Goal: Information Seeking & Learning: Check status

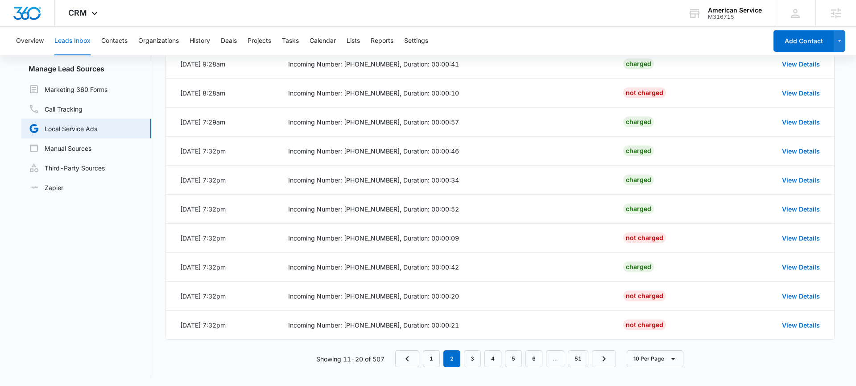
scroll to position [83, 0]
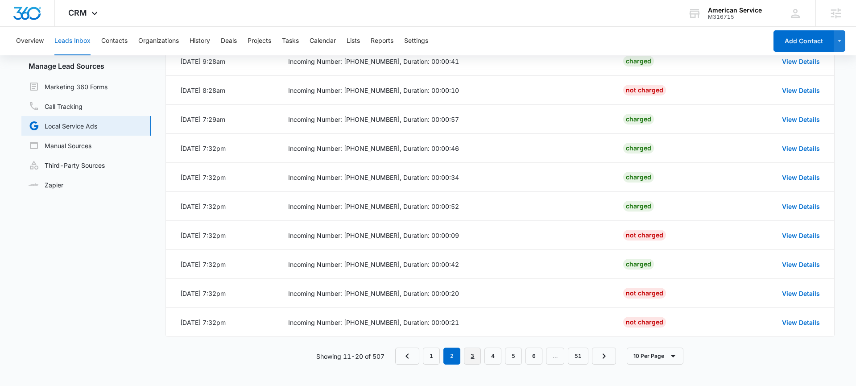
click at [471, 356] on link "3" at bounding box center [472, 355] width 17 height 17
click at [625, 357] on div "10 Per Page" at bounding box center [649, 355] width 67 height 17
click at [648, 360] on button "10 Per Page" at bounding box center [655, 355] width 57 height 17
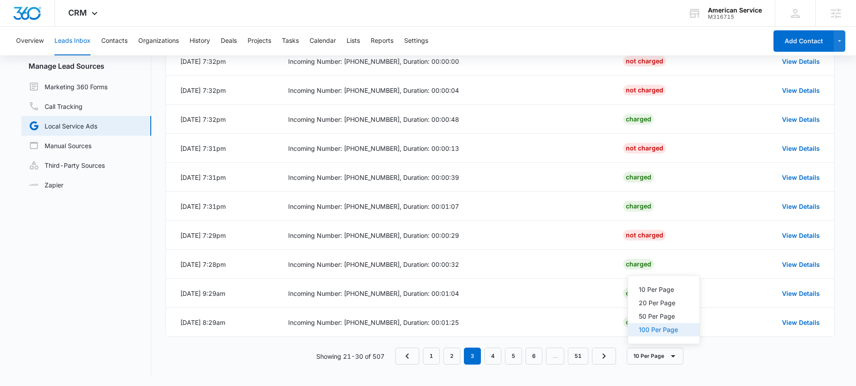
click at [660, 331] on div "100 Per Page" at bounding box center [658, 330] width 39 height 6
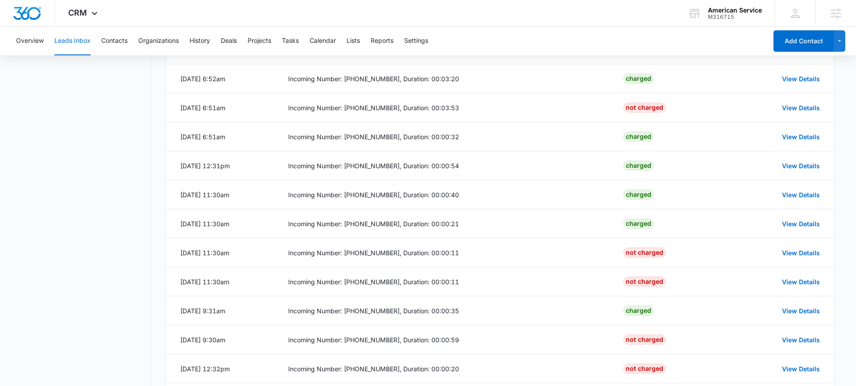
scroll to position [1243, 0]
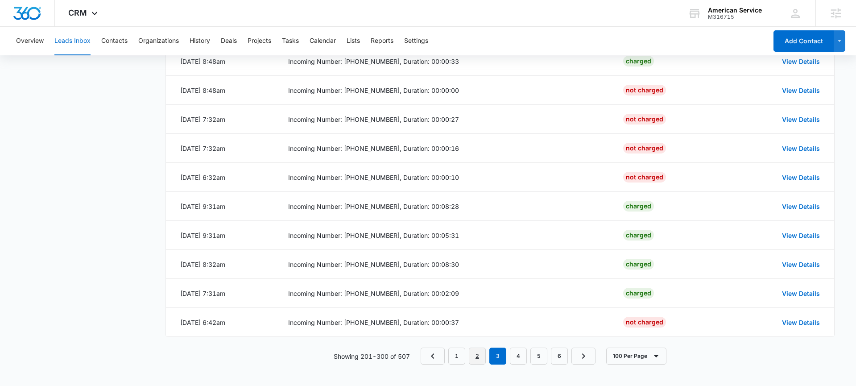
click at [483, 356] on link "2" at bounding box center [477, 355] width 17 height 17
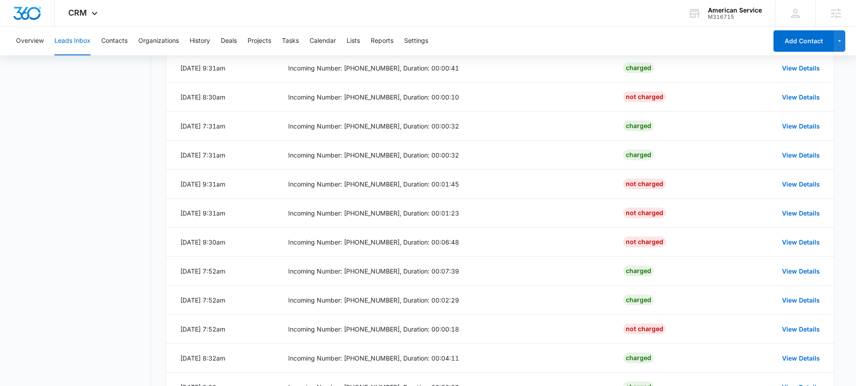
scroll to position [1036, 0]
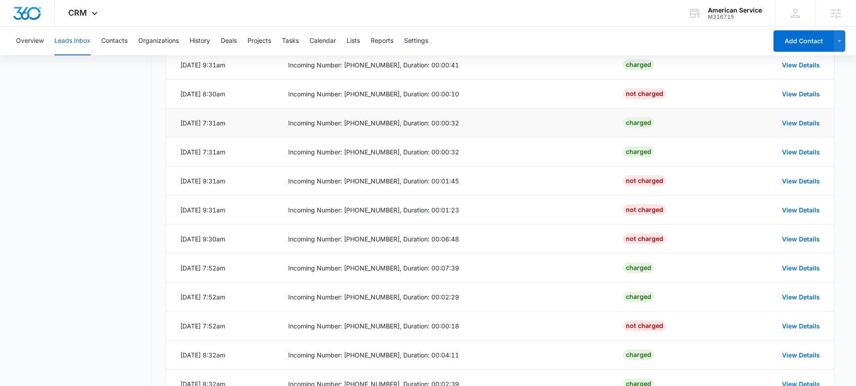
click at [463, 128] on td "Incoming Number: (516) 641-2550, Duration: 00:00:32" at bounding box center [444, 122] width 335 height 29
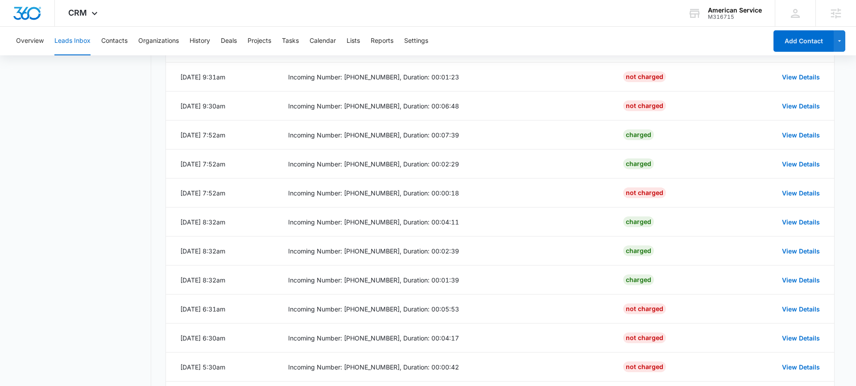
scroll to position [1243, 0]
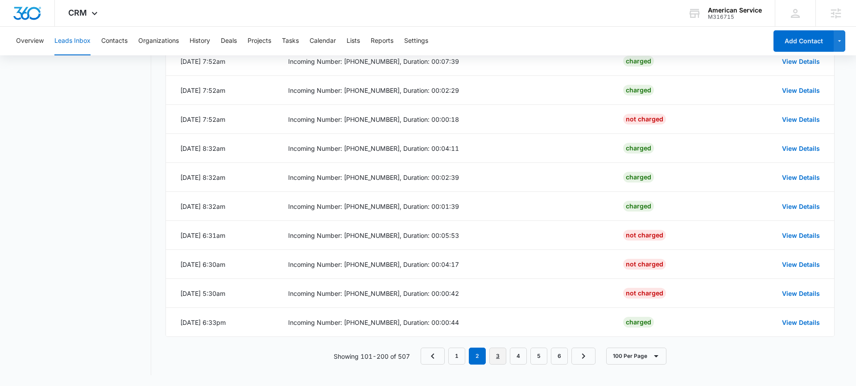
click at [494, 354] on link "3" at bounding box center [497, 355] width 17 height 17
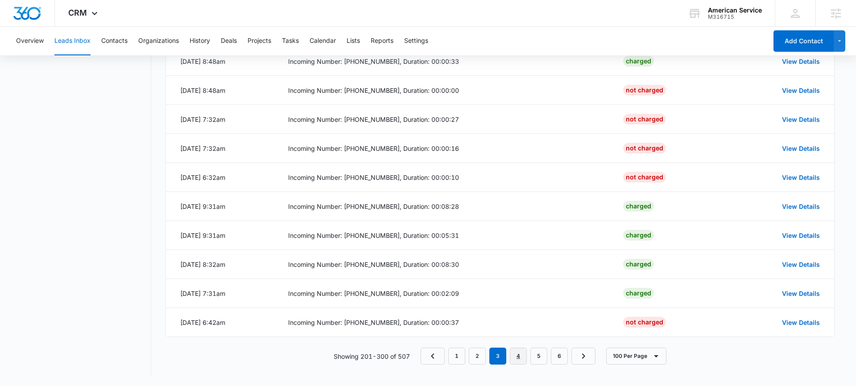
click at [519, 358] on link "4" at bounding box center [518, 355] width 17 height 17
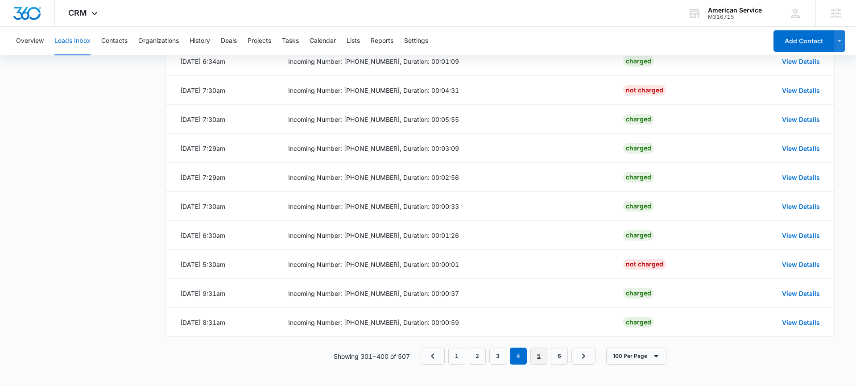
click at [534, 354] on link "5" at bounding box center [538, 355] width 17 height 17
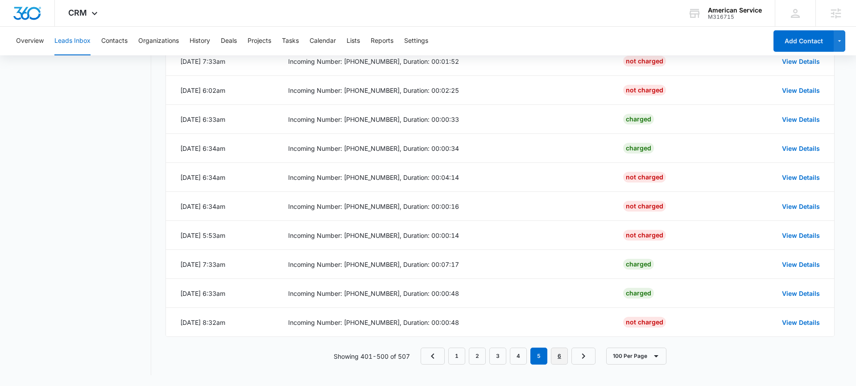
click at [558, 355] on link "6" at bounding box center [559, 355] width 17 height 17
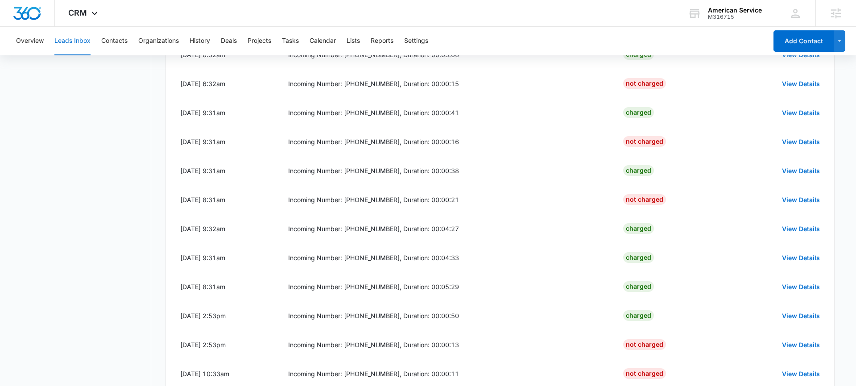
scroll to position [690, 0]
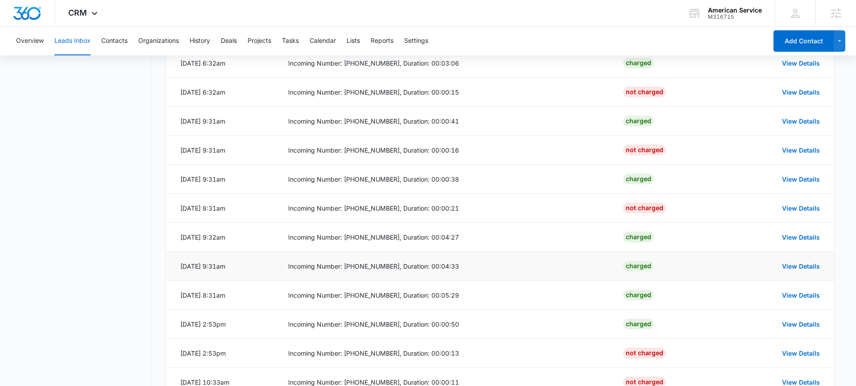
click at [459, 265] on div "Incoming Number: (917) 587-9718, Duration: 00:04:33" at bounding box center [445, 265] width 314 height 9
click at [463, 238] on div "Incoming Number: (201) 364-1698, Duration: 00:04:27" at bounding box center [445, 236] width 314 height 9
click at [505, 182] on div "Incoming Number: (646) 280-7599, Duration: 00:00:38" at bounding box center [445, 178] width 314 height 9
click at [507, 127] on td "Incoming Number: (516) 582-4104, Duration: 00:00:41" at bounding box center [444, 121] width 335 height 29
click at [495, 178] on div "Incoming Number: (646) 280-7599, Duration: 00:00:38" at bounding box center [445, 178] width 314 height 9
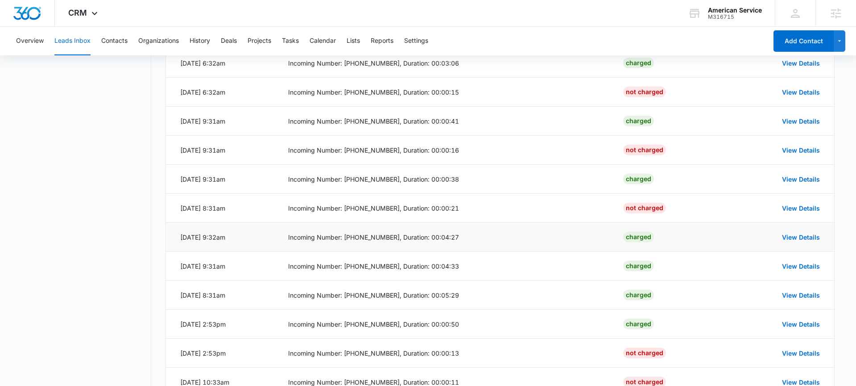
click at [478, 236] on div "Incoming Number: (201) 364-1698, Duration: 00:04:27" at bounding box center [445, 236] width 314 height 9
click at [476, 267] on div "Incoming Number: (917) 587-9718, Duration: 00:04:33" at bounding box center [445, 265] width 314 height 9
click at [480, 298] on div "Incoming Number: (516) 641-0837, Duration: 00:05:29" at bounding box center [445, 294] width 314 height 9
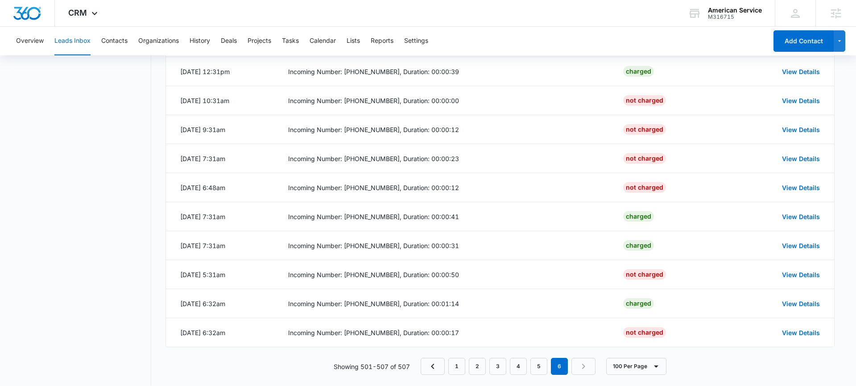
scroll to position [1243, 0]
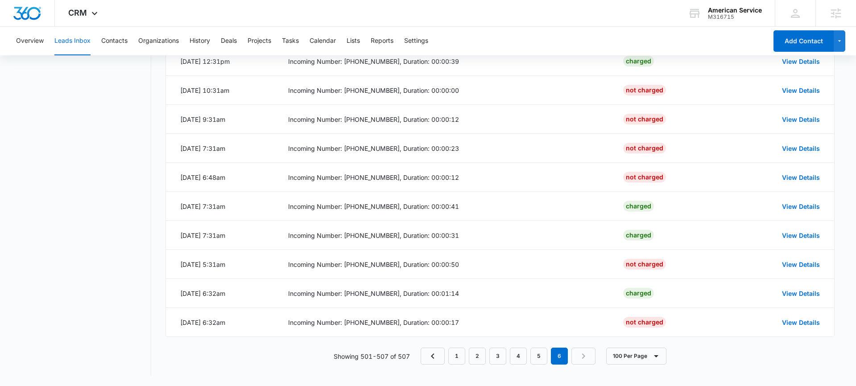
click at [580, 358] on nav "1 2 3 4 5 6" at bounding box center [508, 355] width 175 height 17
click at [566, 358] on em "6" at bounding box center [559, 355] width 17 height 17
click at [586, 358] on nav "1 2 3 4 5 6" at bounding box center [508, 355] width 175 height 17
click at [633, 362] on button "100 Per Page" at bounding box center [636, 355] width 60 height 17
click at [700, 354] on div "Showing 501-507 of 507 1 2 3 4 5 6 100 Per Page 10 Per Page 20 Per Page 50 Per …" at bounding box center [499, 355] width 669 height 17
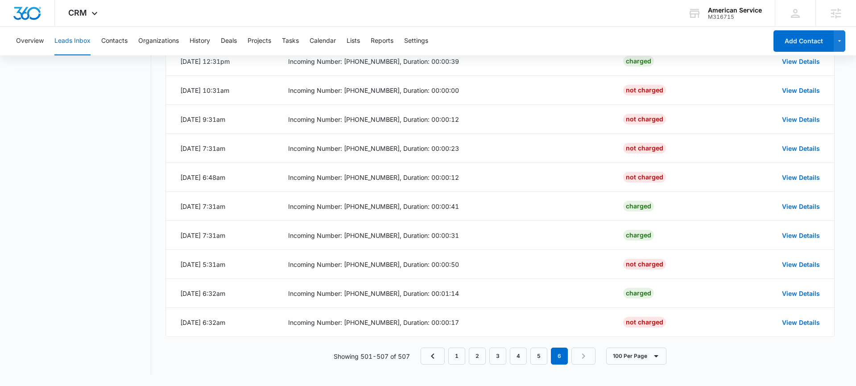
click at [583, 358] on nav "1 2 3 4 5 6" at bounding box center [508, 355] width 175 height 17
click at [579, 358] on nav "1 2 3 4 5 6" at bounding box center [508, 355] width 175 height 17
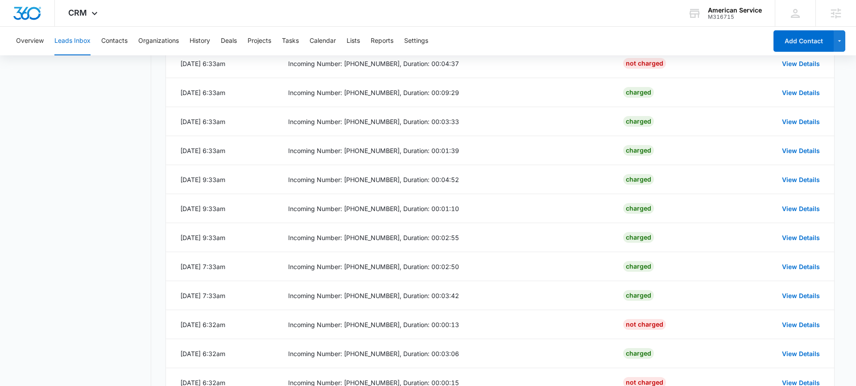
scroll to position [0, 0]
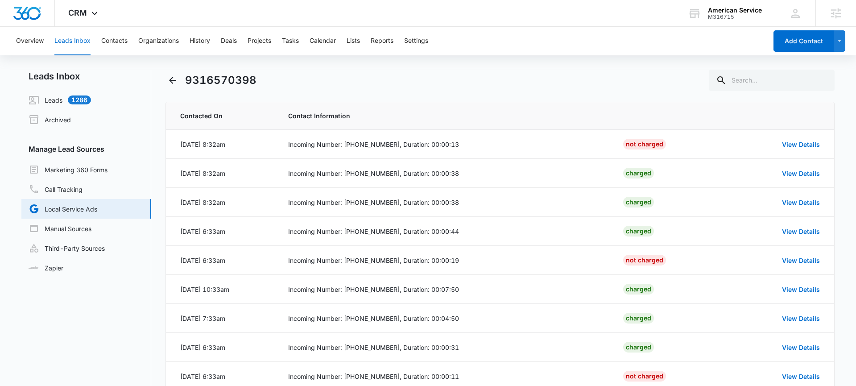
click at [187, 79] on h1 "9316570398" at bounding box center [220, 80] width 71 height 16
click at [57, 99] on link "Leads 1286" at bounding box center [60, 100] width 62 height 11
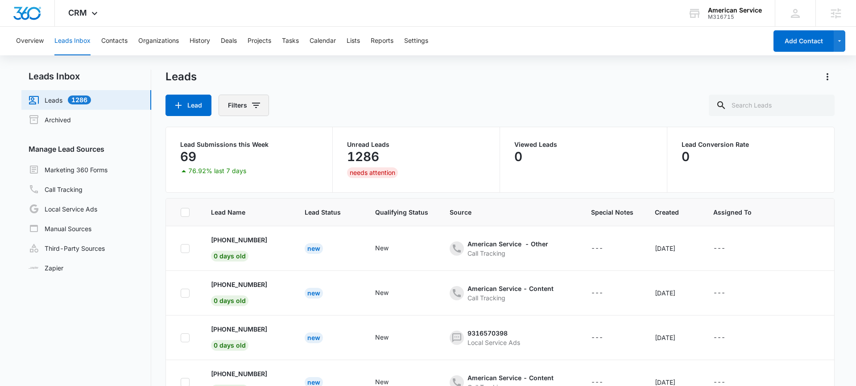
click at [249, 108] on button "Filters" at bounding box center [244, 105] width 50 height 21
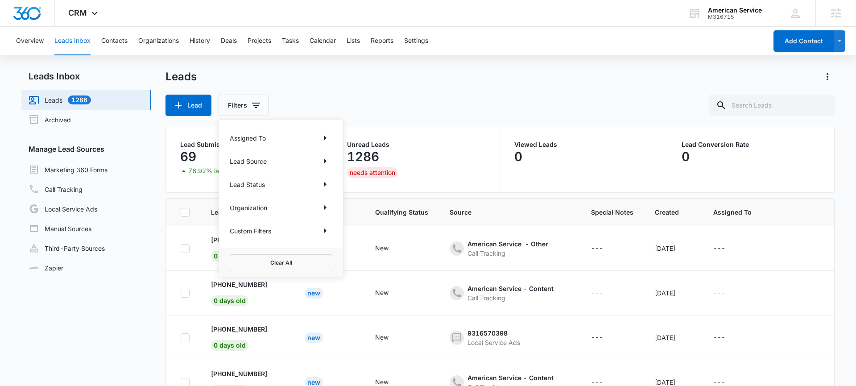
click at [311, 160] on div "Lead Source" at bounding box center [281, 161] width 103 height 14
click at [328, 161] on icon "Show Lead Source filters" at bounding box center [325, 161] width 11 height 11
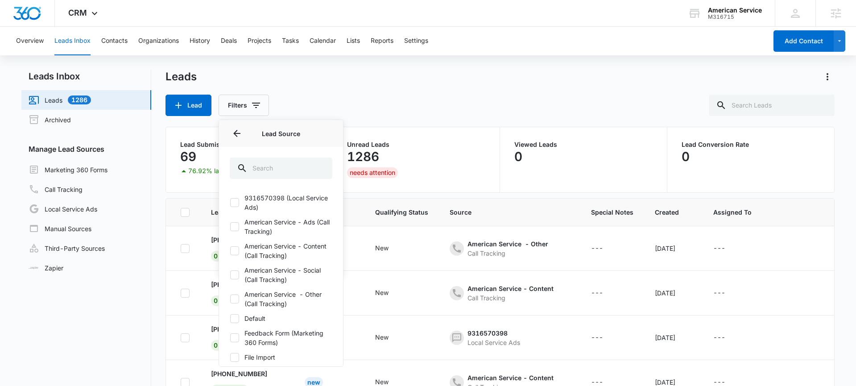
click at [236, 203] on icon at bounding box center [235, 202] width 8 height 8
click at [230, 203] on input "9316570398 (Local Service Ads)" at bounding box center [230, 203] width 0 height 0
checkbox input "true"
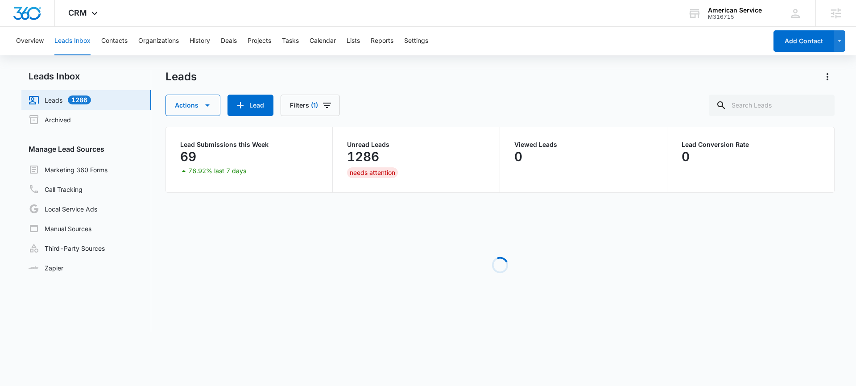
click at [466, 88] on div "Leads Actions Lead Filters (1)" at bounding box center [499, 93] width 669 height 46
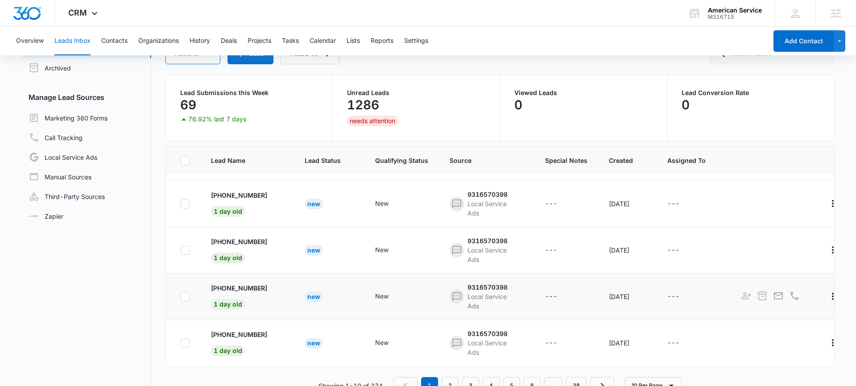
scroll to position [70, 0]
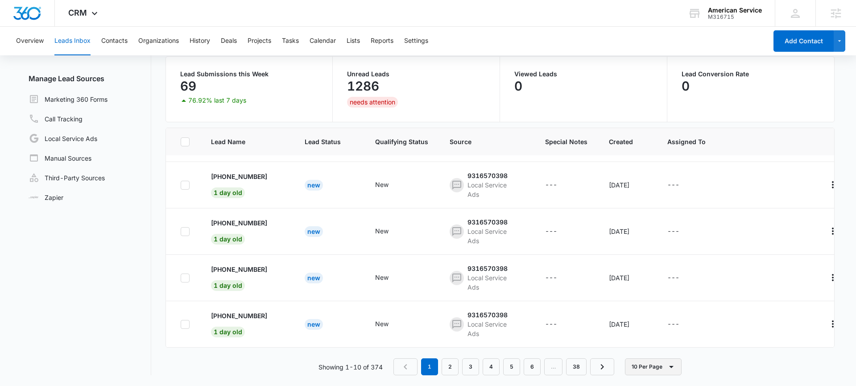
click at [643, 368] on button "10 Per Page" at bounding box center [653, 366] width 57 height 17
click at [696, 368] on div "Showing 1-10 of 374 1 2 3 4 5 6 … 38 10 Per Page 10 Per Page 20 Per Page 50 Per…" at bounding box center [499, 366] width 669 height 17
click at [583, 369] on link "38" at bounding box center [576, 366] width 21 height 17
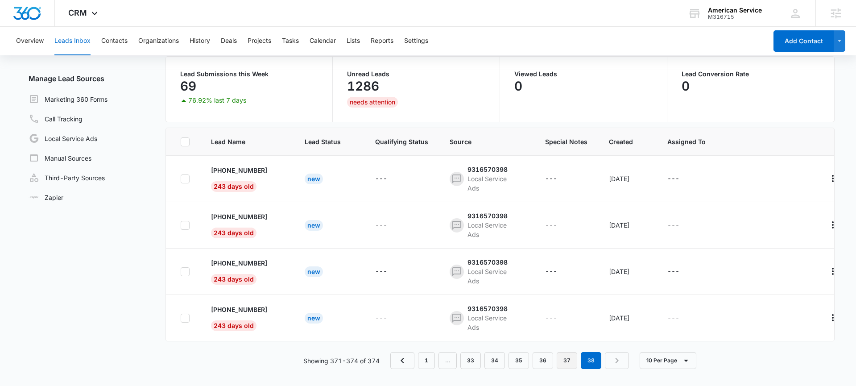
click at [573, 360] on link "37" at bounding box center [567, 360] width 21 height 17
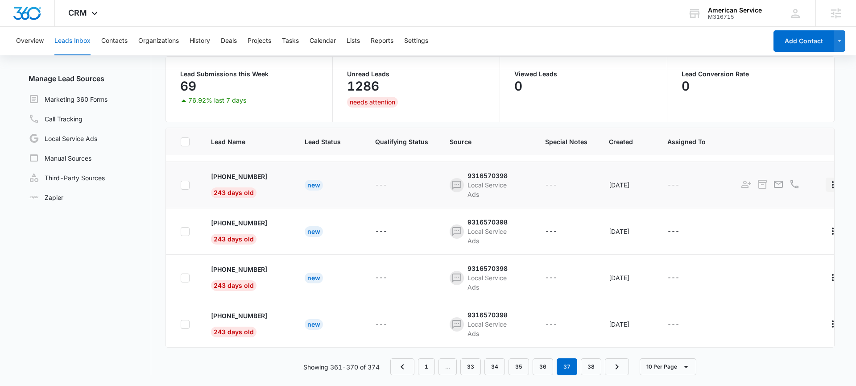
click at [827, 188] on icon "Actions" at bounding box center [832, 184] width 11 height 11
click at [840, 169] on main "Leads Inbox Leads 1286 Archived Manage Lead Sources Marketing 360 Forms Call Tr…" at bounding box center [428, 192] width 856 height 387
click at [468, 178] on div "9316570398" at bounding box center [487, 175] width 40 height 9
click at [462, 160] on button "Cancel" at bounding box center [460, 159] width 31 height 17
click at [236, 176] on p "+15164289795" at bounding box center [239, 176] width 56 height 9
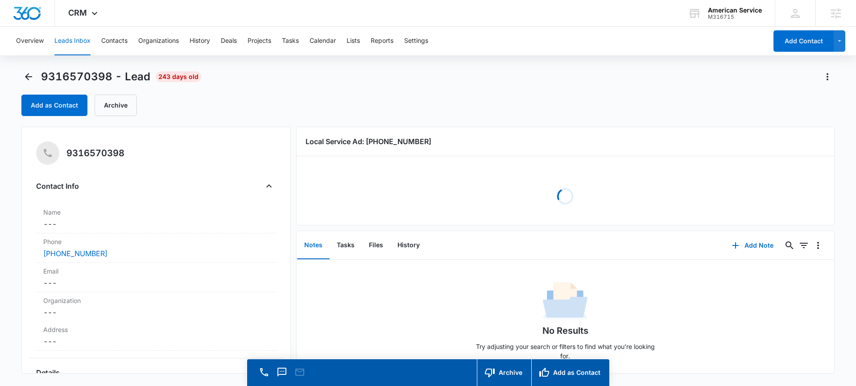
scroll to position [5, 0]
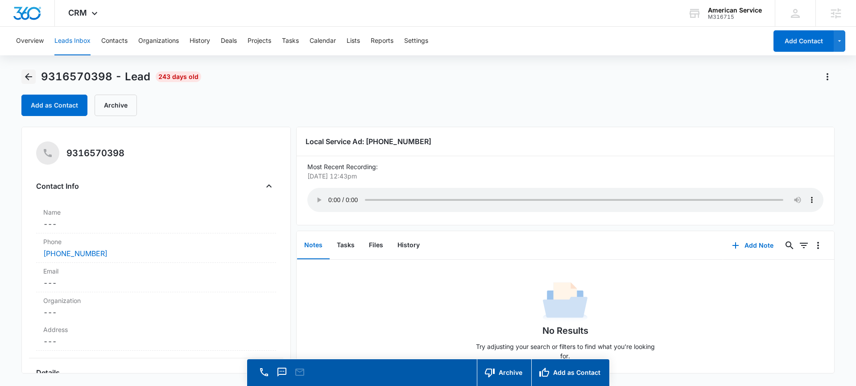
click at [21, 76] on button "Back" at bounding box center [28, 77] width 14 height 14
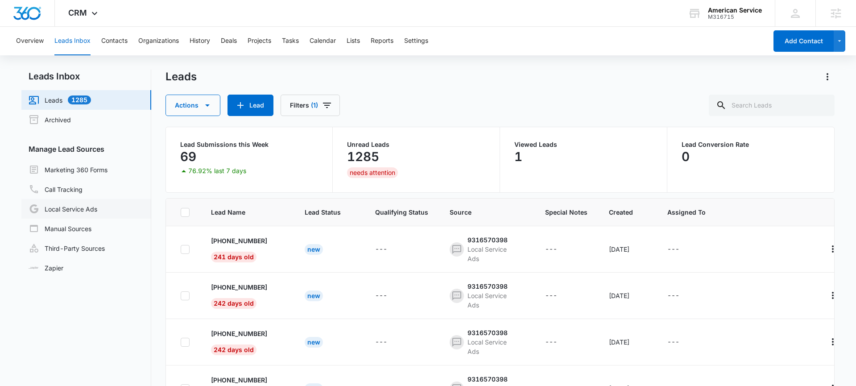
click at [97, 207] on link "Local Service Ads" at bounding box center [63, 208] width 69 height 11
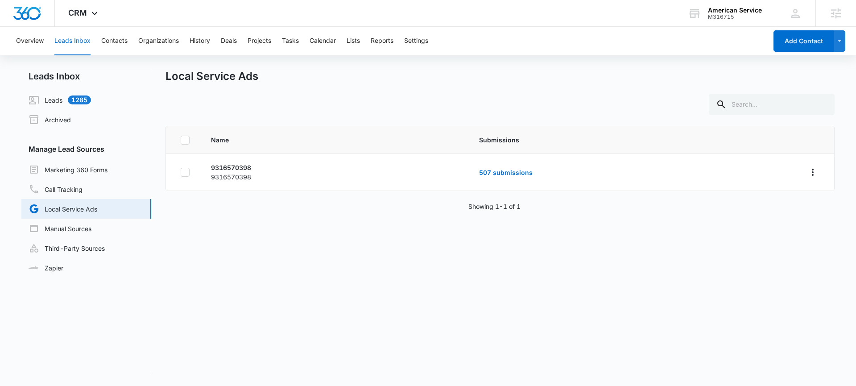
click at [504, 191] on div "Name Submissions 9316570398 9316570398 507 submissions Showing 1-1 of 1" at bounding box center [499, 250] width 669 height 248
click at [91, 13] on icon at bounding box center [94, 15] width 11 height 11
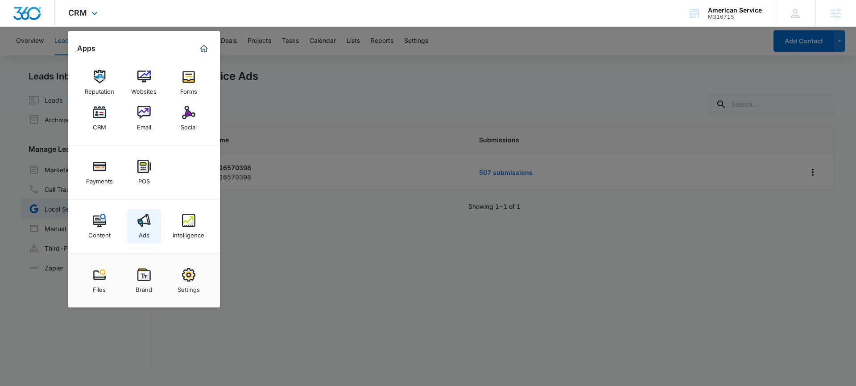
click at [149, 219] on img at bounding box center [143, 220] width 13 height 13
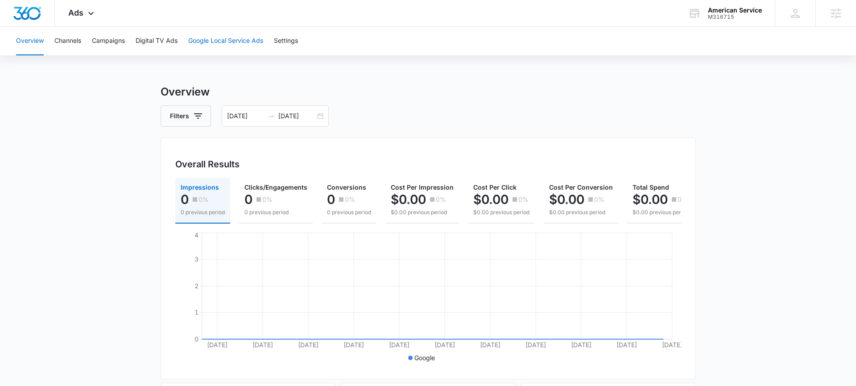
click at [244, 43] on button "Google Local Service Ads" at bounding box center [225, 41] width 75 height 29
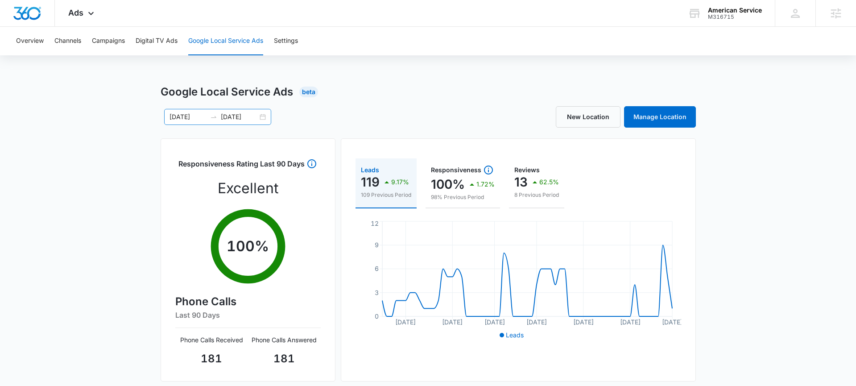
click at [264, 118] on div "08/08/2025 10/09/2025" at bounding box center [217, 117] width 107 height 16
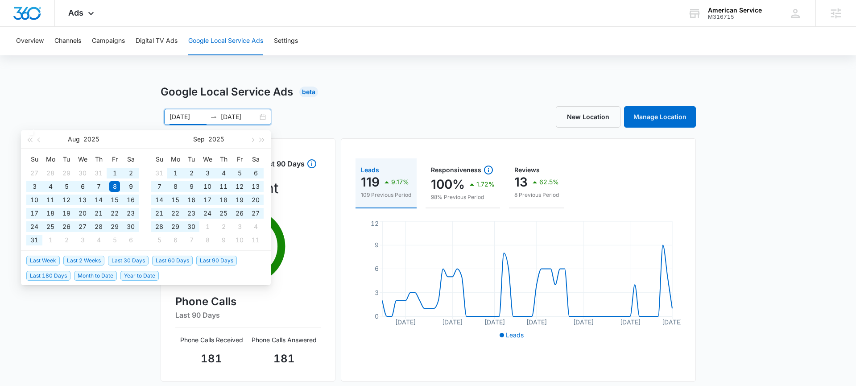
click at [145, 277] on span "Year to Date" at bounding box center [139, 276] width 38 height 10
type input "01/01/2025"
type input "10/13/2025"
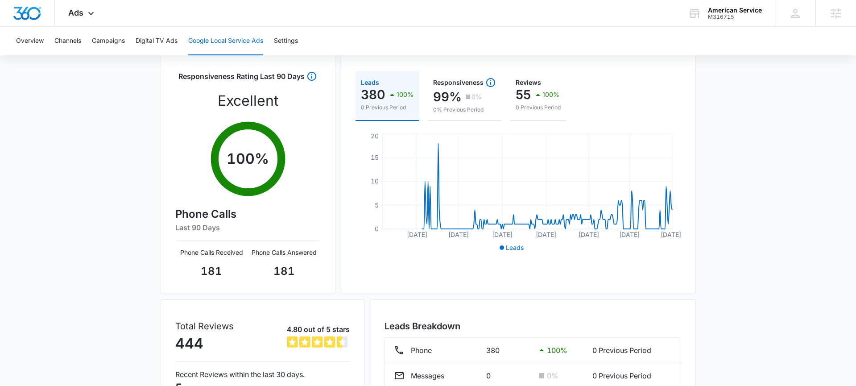
scroll to position [162, 0]
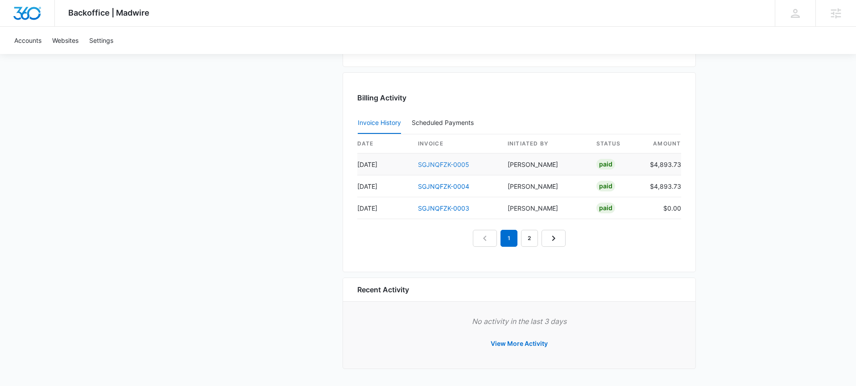
scroll to position [862, 0]
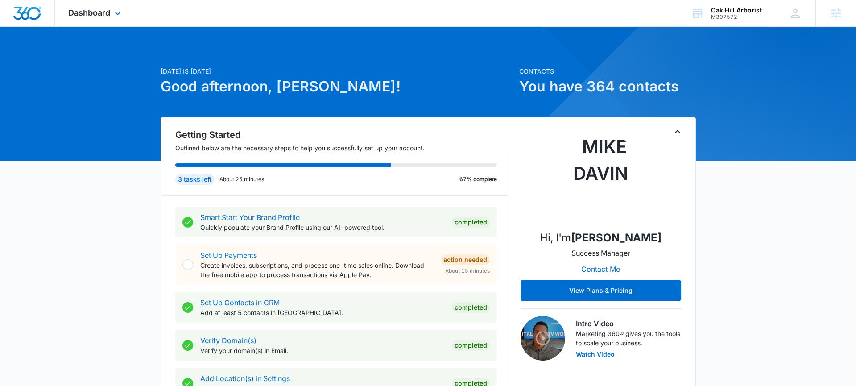
click at [108, 18] on div "Dashboard Apps Reputation Websites Forms CRM Email Social Payments POS Content …" at bounding box center [96, 13] width 82 height 26
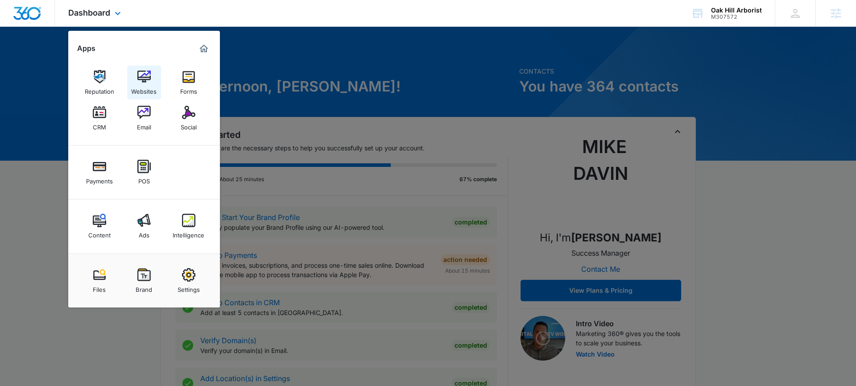
click at [148, 85] on div "Websites" at bounding box center [143, 89] width 25 height 12
